Goal: Ask a question

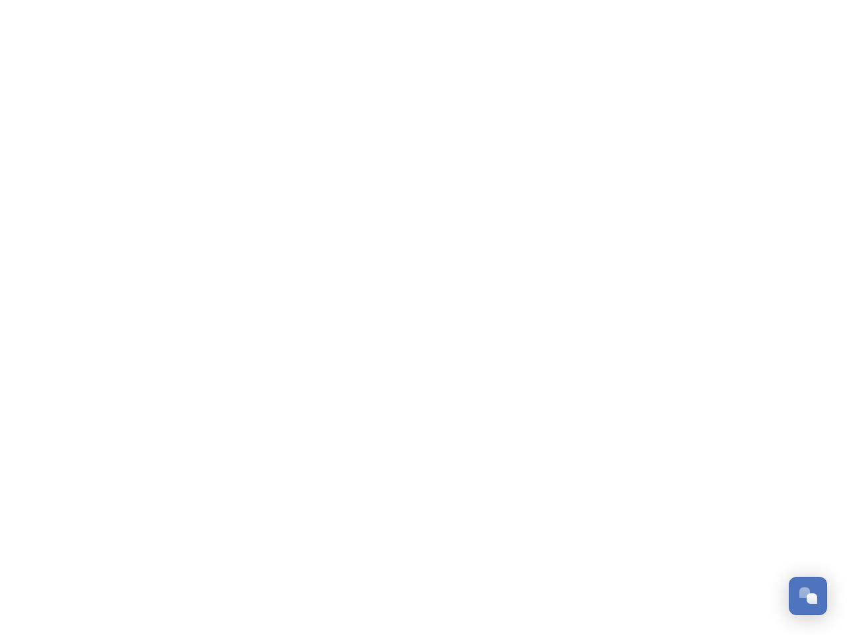
click at [808, 596] on div "Open Chat" at bounding box center [812, 599] width 11 height 11
click at [813, 0] on html "/p/collection/tempest/tourism-academy-2025 Dismiss GoSquared Assistant Chat wit…" at bounding box center [423, 0] width 847 height 0
click at [708, 571] on div "Chat with SnapSea Team GoSquared Assistant 👋 Hi there - Have any questions for …" at bounding box center [708, 385] width 238 height 397
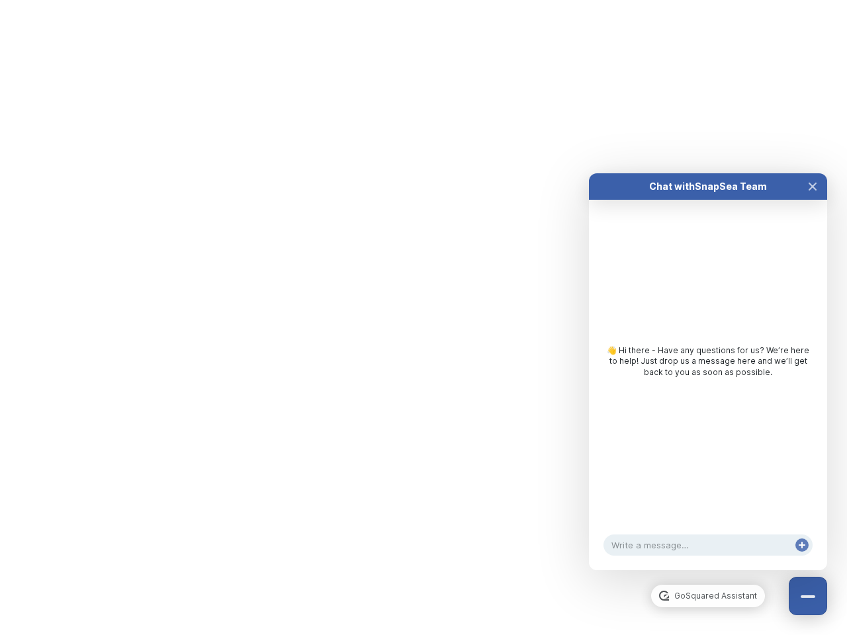
click at [708, 385] on div "👋 Hi there - Have any questions for us? We’re here to help! Just drop us a mess…" at bounding box center [708, 365] width 238 height 330
click at [813, 200] on div "👋 Hi there - Have any questions for us? We’re here to help! Just drop us a mess…" at bounding box center [708, 365] width 238 height 330
click at [802, 559] on div "Chat with SnapSea Team GoSquared Assistant 👋 Hi there - Have any questions for …" at bounding box center [708, 371] width 238 height 397
click at [424, 0] on html "/p/collection/tempest/tourism-academy-2025 Dismiss GoSquared Assistant Chat wit…" at bounding box center [423, 0] width 847 height 0
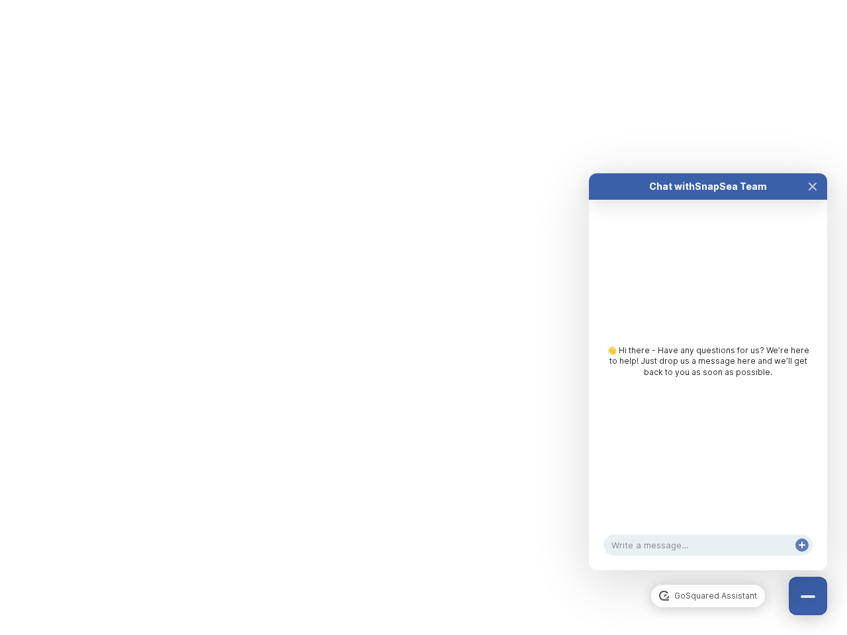
click at [414, 0] on html "/p/collection/tempest/tourism-academy-2025 Dismiss GoSquared Assistant Chat wit…" at bounding box center [423, 0] width 847 height 0
